Goal: Transaction & Acquisition: Purchase product/service

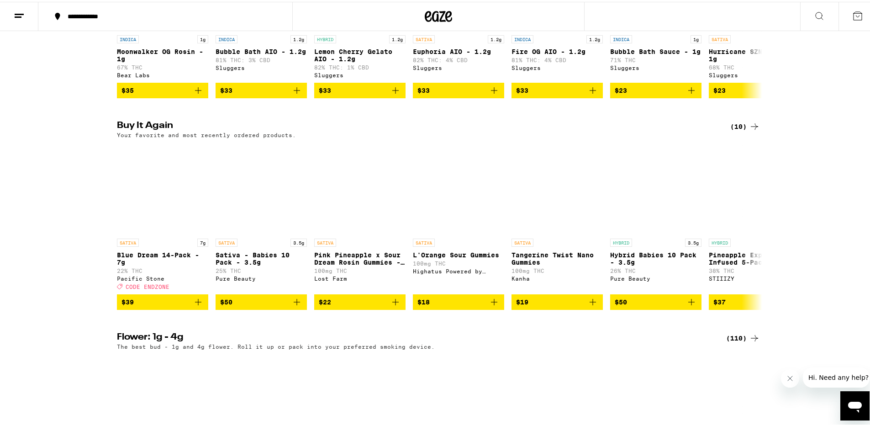
scroll to position [658, 0]
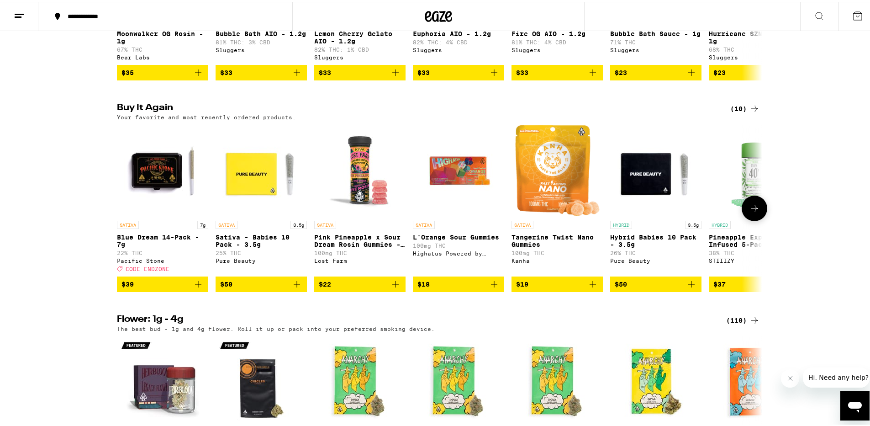
click at [195, 286] on icon "Add to bag" at bounding box center [198, 282] width 6 height 6
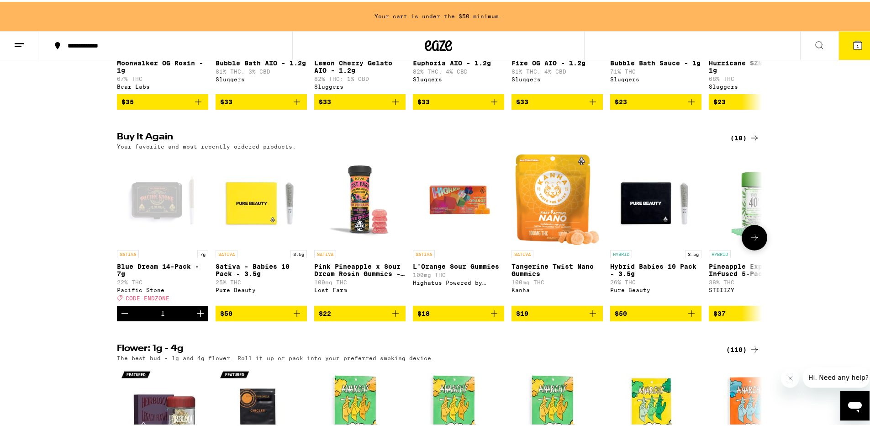
scroll to position [687, 0]
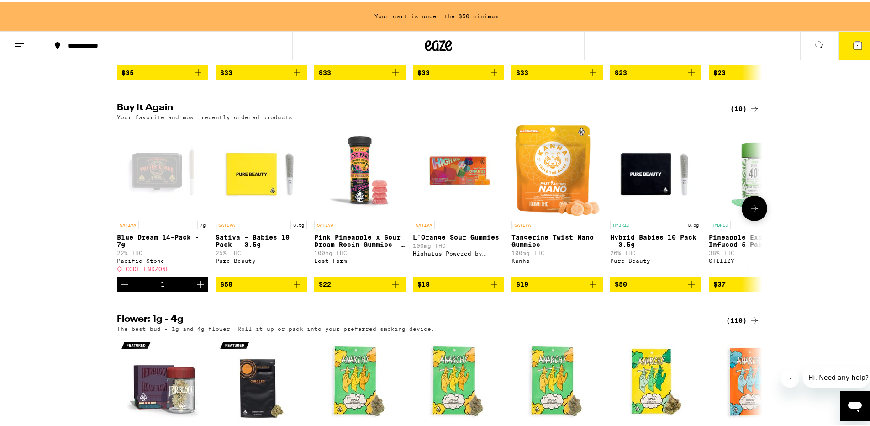
click at [291, 288] on icon "Add to bag" at bounding box center [296, 282] width 11 height 11
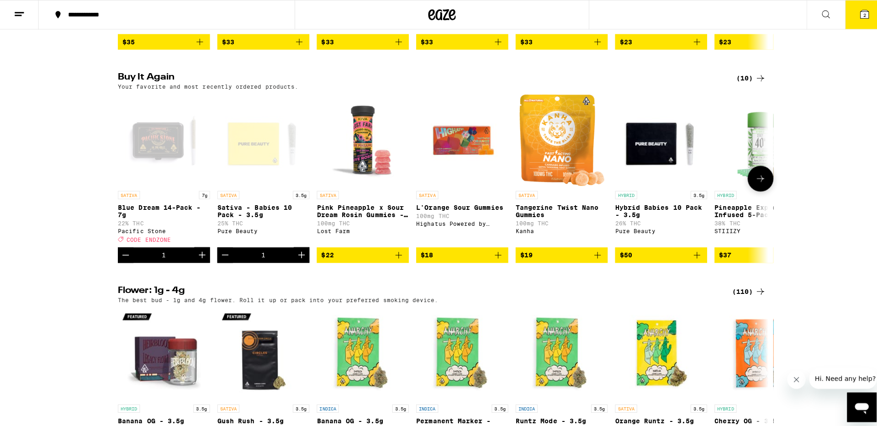
scroll to position [658, 0]
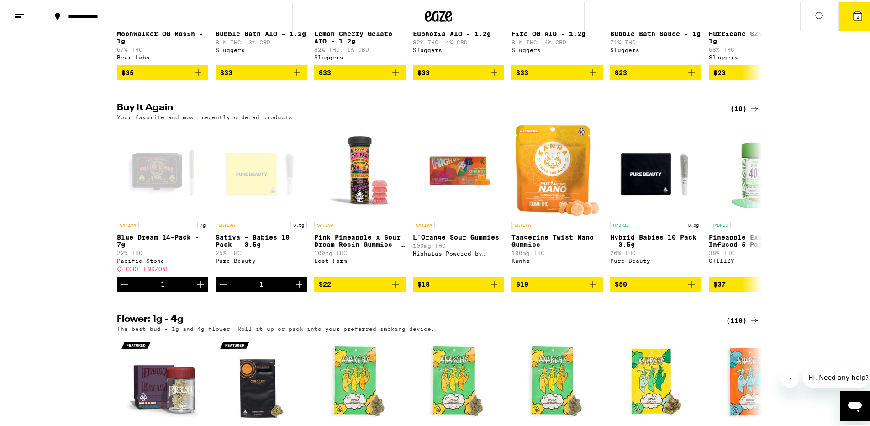
click at [854, 16] on icon at bounding box center [858, 14] width 8 height 8
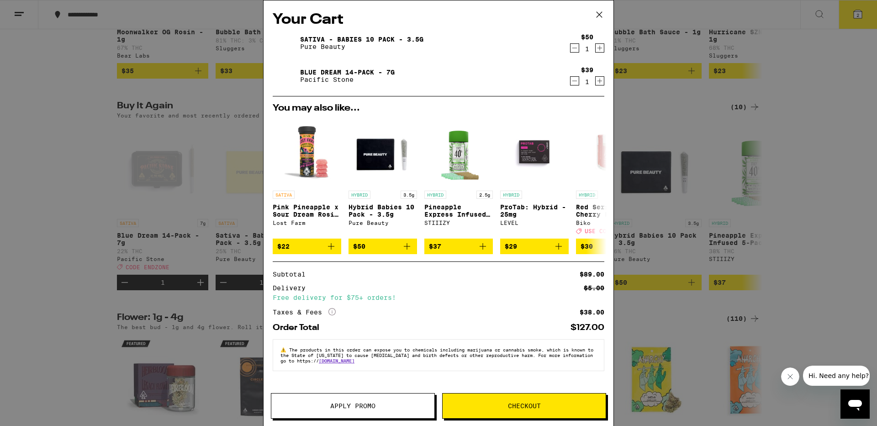
click at [513, 401] on button "Checkout" at bounding box center [524, 406] width 164 height 26
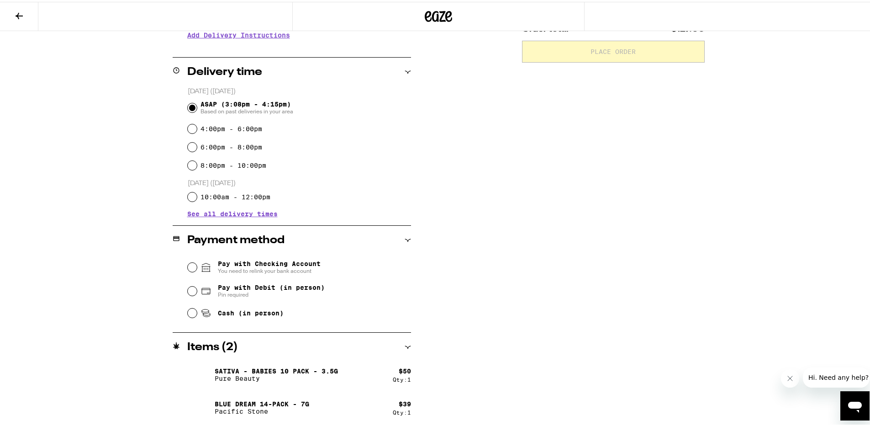
scroll to position [199, 0]
click at [234, 286] on span "Pay with Debit (in person)" at bounding box center [271, 284] width 107 height 7
click at [197, 286] on input "Pay with Debit (in person) Pin required" at bounding box center [192, 288] width 9 height 9
radio input "true"
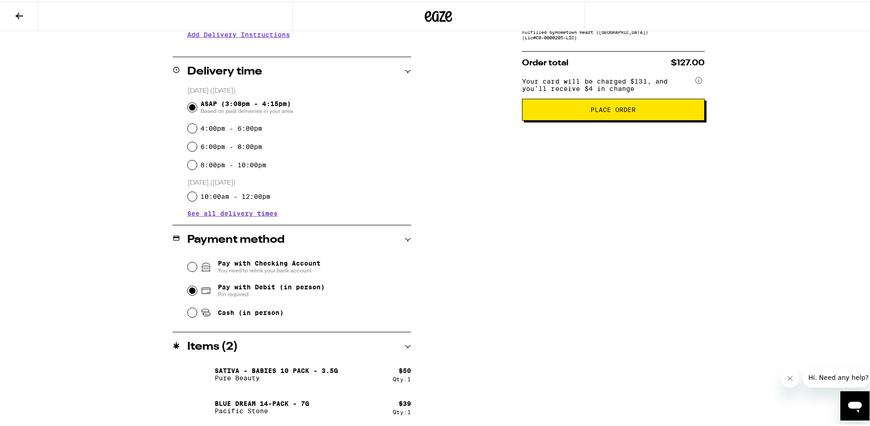
click at [600, 111] on span "Place Order" at bounding box center [613, 108] width 45 height 6
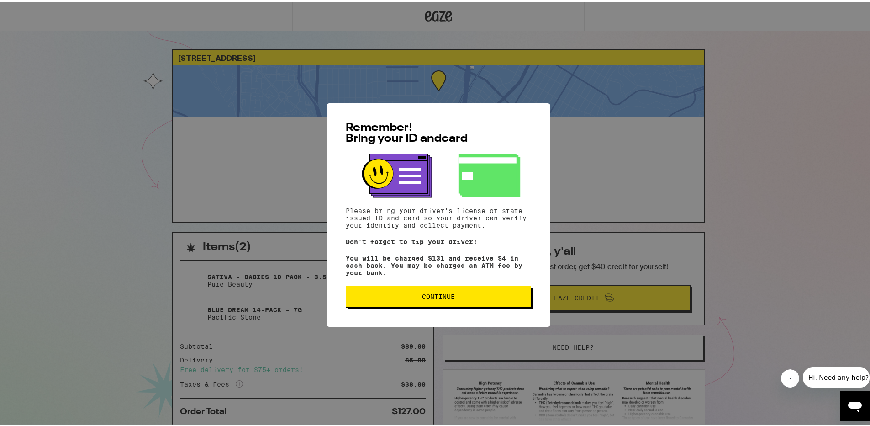
click at [458, 291] on button "Continue" at bounding box center [438, 295] width 185 height 22
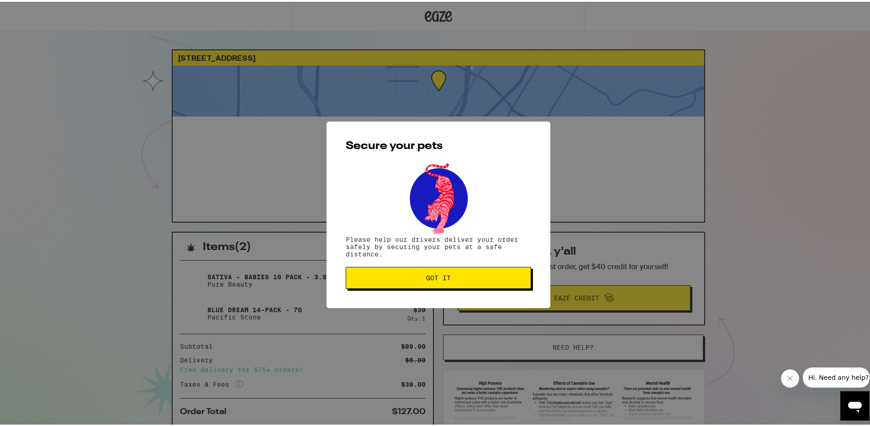
click at [441, 279] on span "Got it" at bounding box center [438, 276] width 25 height 6
